Goal: Task Accomplishment & Management: Manage account settings

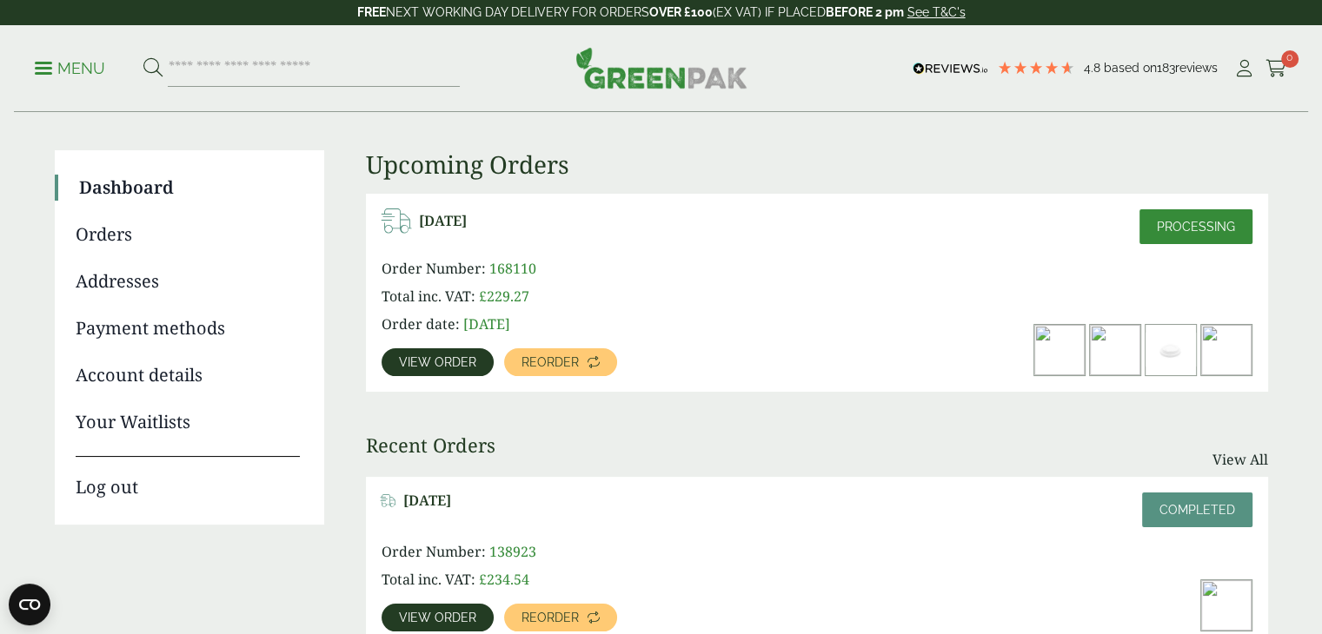
scroll to position [106, 0]
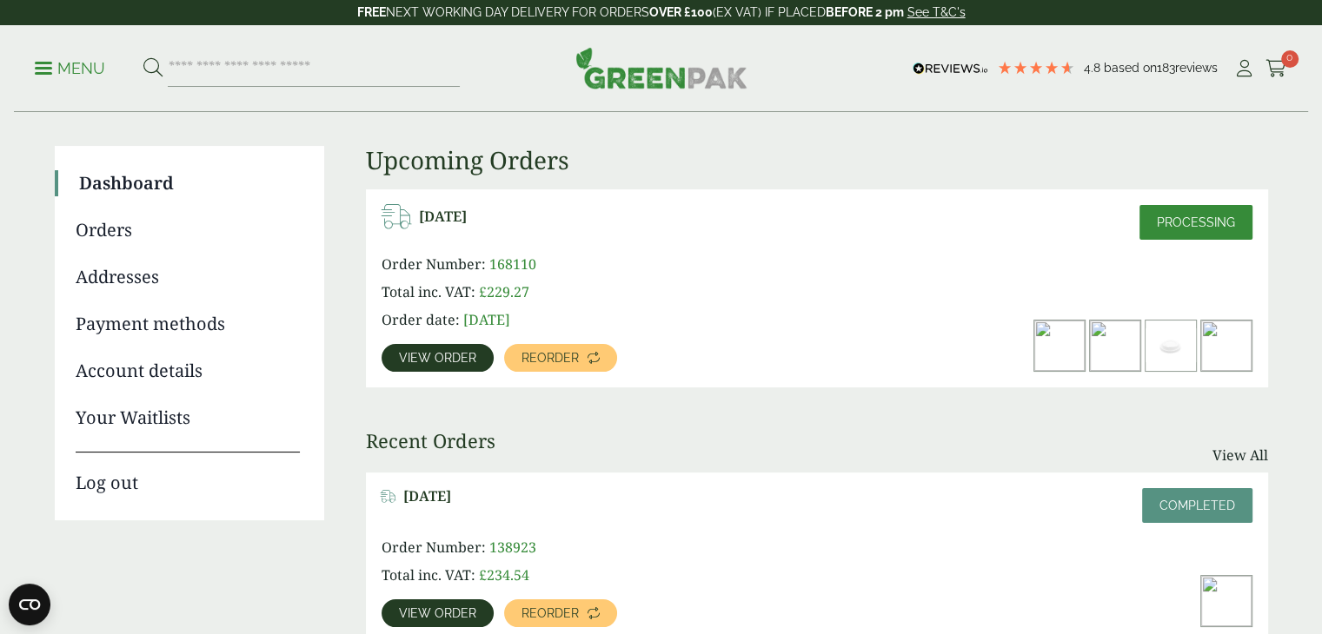
click at [426, 355] on span "View order" at bounding box center [437, 358] width 77 height 12
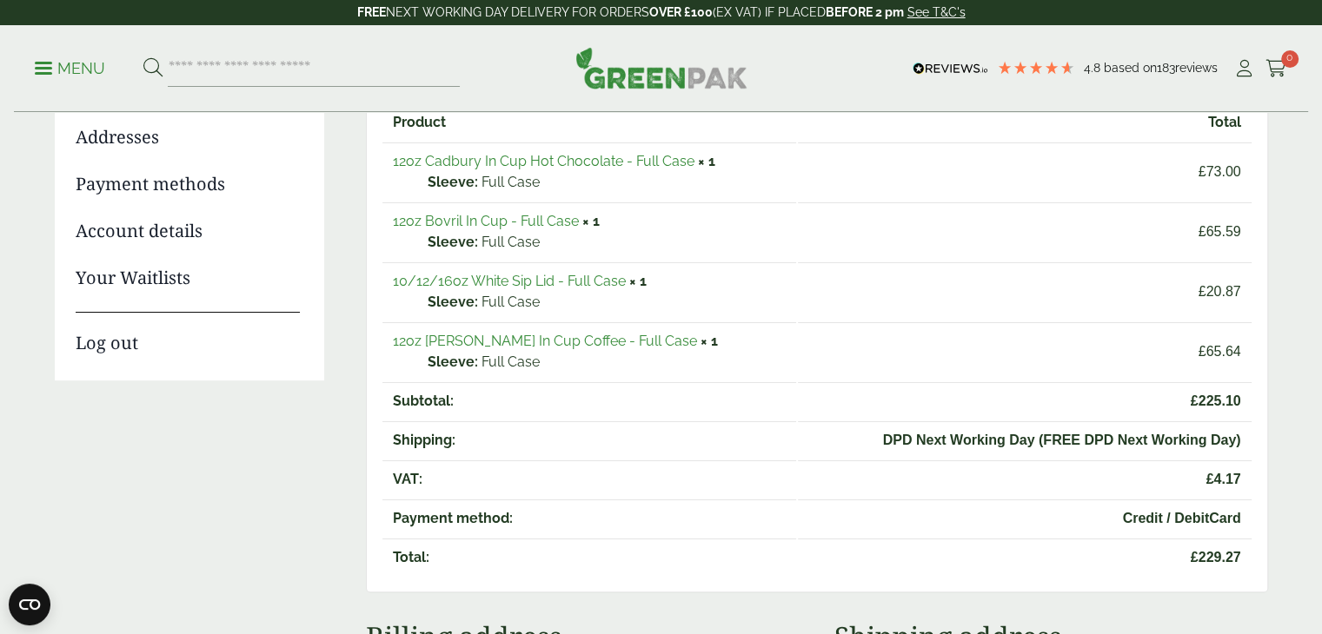
scroll to position [247, 0]
click at [189, 230] on link "Account details" at bounding box center [188, 230] width 224 height 26
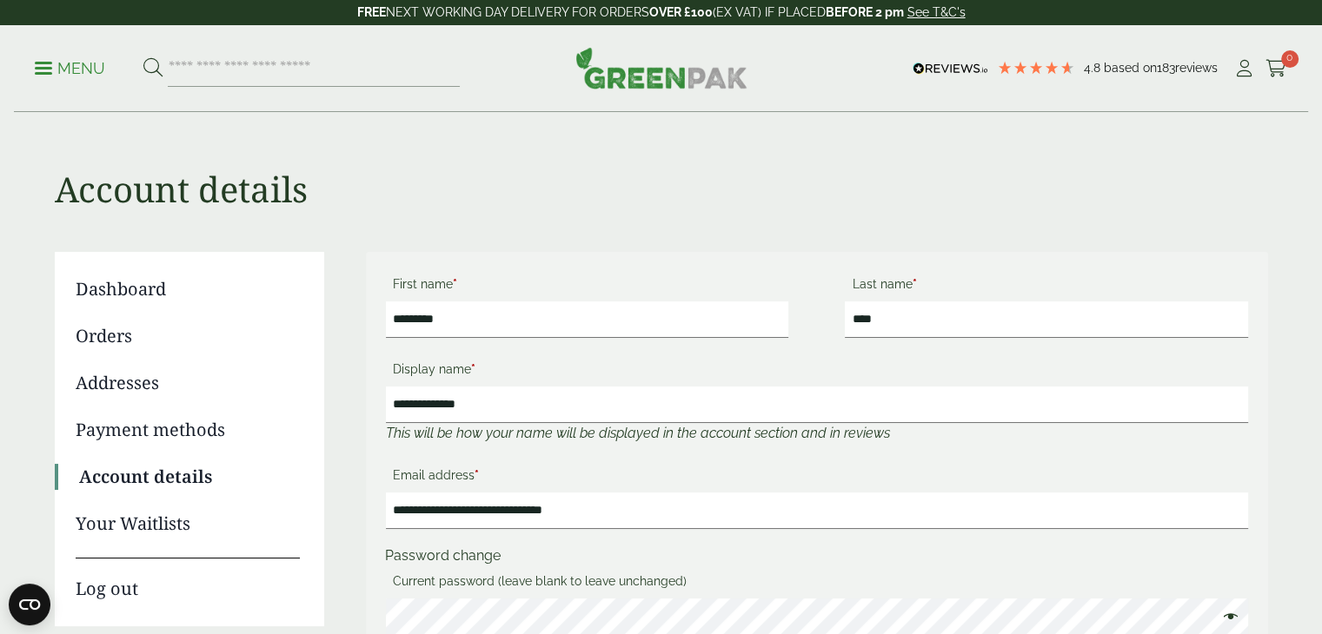
click at [116, 334] on link "Orders" at bounding box center [188, 336] width 224 height 26
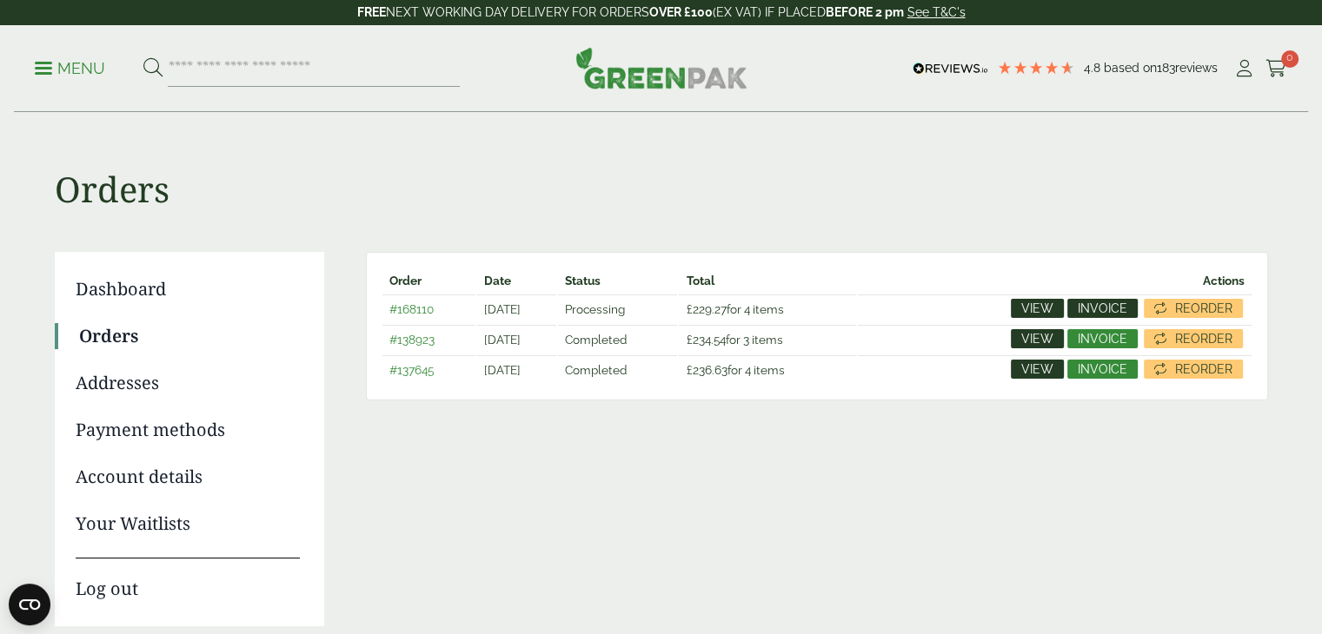
click at [1105, 307] on span "Invoice" at bounding box center [1103, 308] width 50 height 12
